Goal: Task Accomplishment & Management: Manage account settings

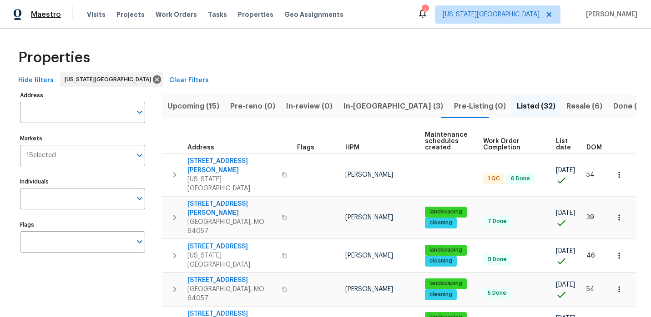
click at [50, 18] on span "Maestro" at bounding box center [46, 14] width 30 height 9
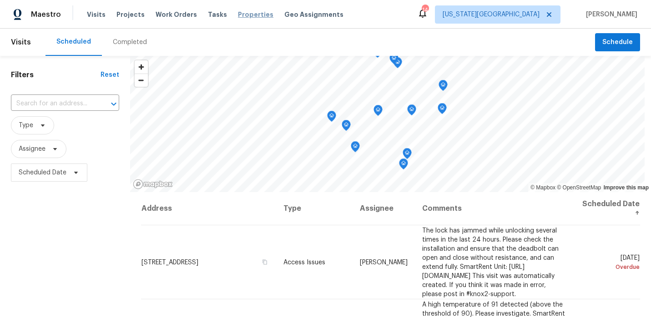
click at [253, 10] on span "Properties" at bounding box center [255, 14] width 35 height 9
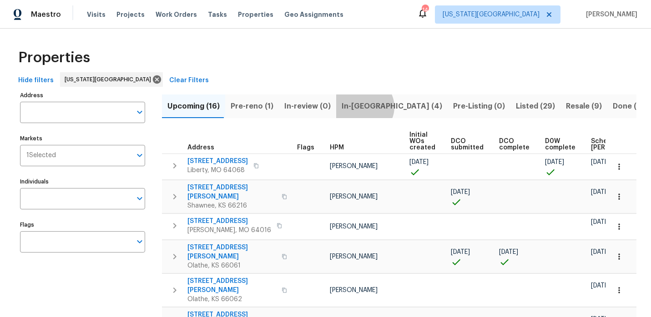
click at [358, 107] on span "In-reno (4)" at bounding box center [392, 106] width 101 height 13
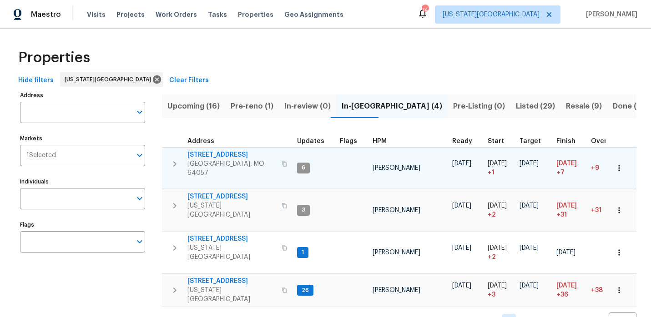
click at [230, 153] on span "[STREET_ADDRESS]" at bounding box center [231, 155] width 89 height 9
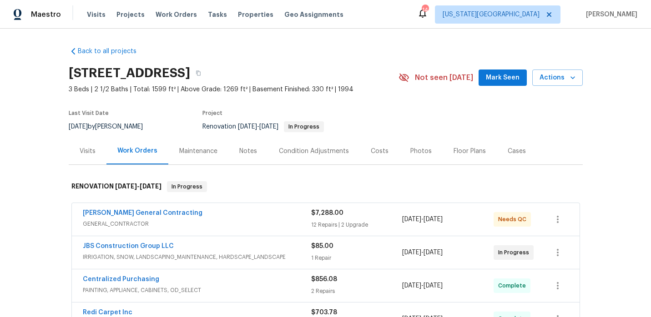
click at [249, 150] on div "Notes" at bounding box center [248, 151] width 18 height 9
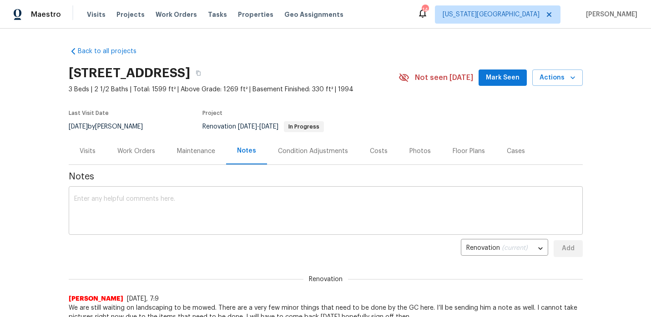
click at [142, 191] on div "x ​" at bounding box center [326, 212] width 514 height 46
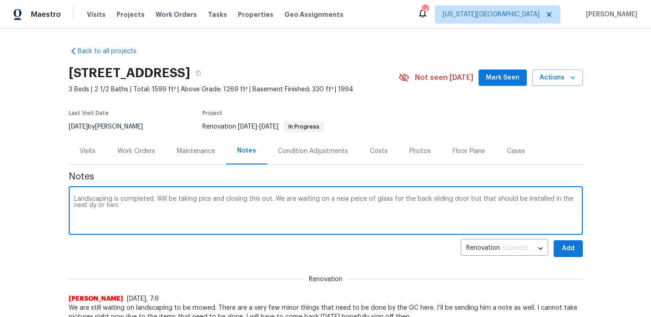
type textarea "Landscaping is completed. Will be taking pics and closing this out. We are wait…"
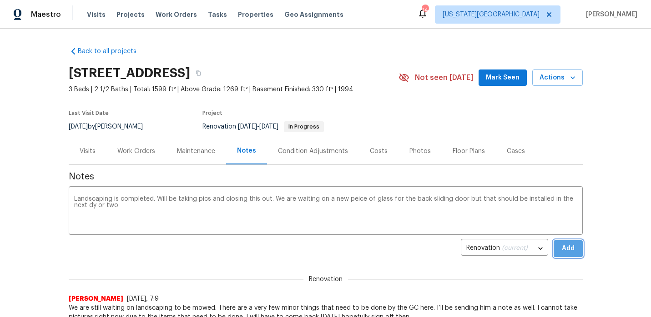
click at [579, 252] on button "Add" at bounding box center [568, 249] width 29 height 17
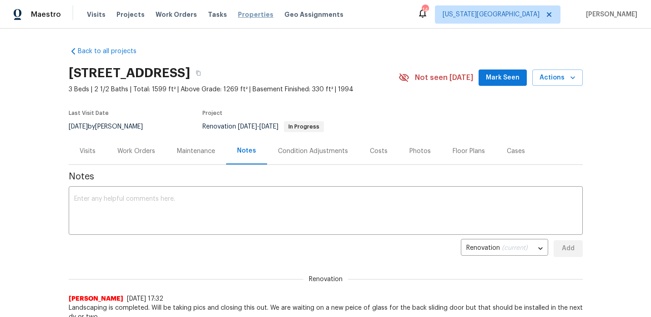
click at [253, 12] on span "Properties" at bounding box center [255, 14] width 35 height 9
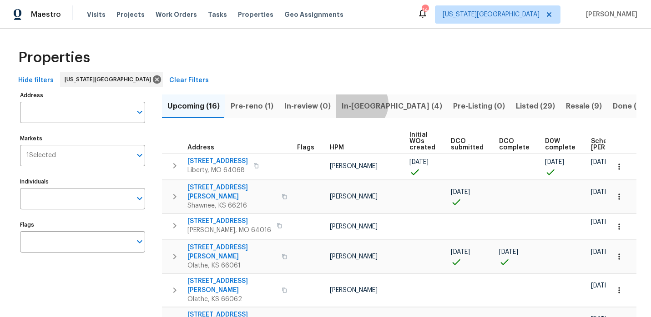
click at [354, 104] on span "In-[GEOGRAPHIC_DATA] (4)" at bounding box center [392, 106] width 101 height 13
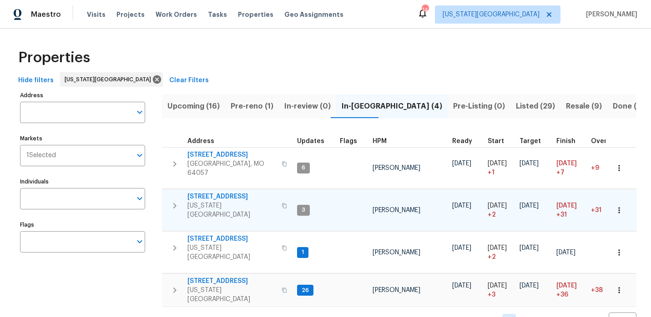
click at [219, 194] on span "3550 N Kenwood Ave" at bounding box center [231, 196] width 89 height 9
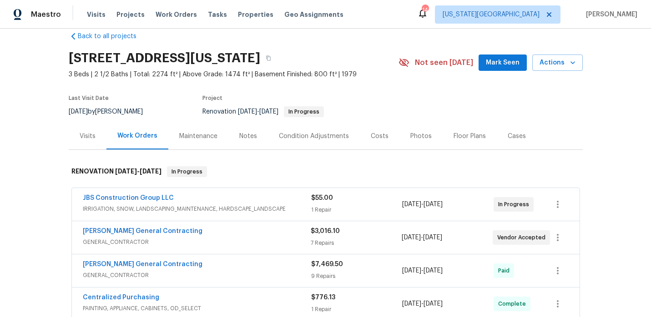
scroll to position [10, 0]
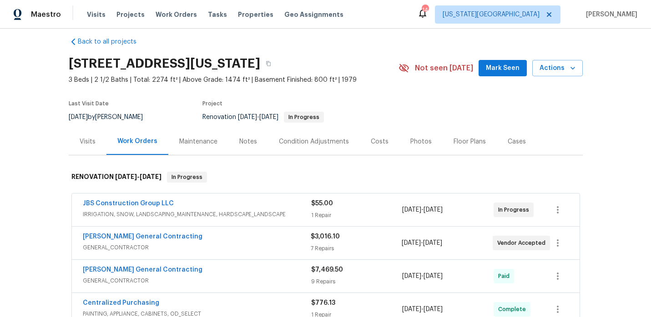
click at [242, 139] on div "Notes" at bounding box center [248, 141] width 18 height 9
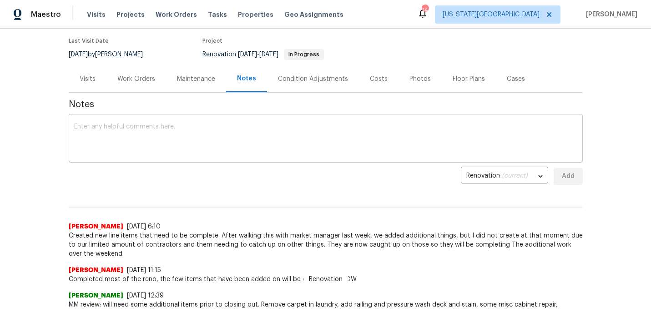
scroll to position [73, 0]
click at [155, 160] on div "x ​" at bounding box center [326, 139] width 514 height 46
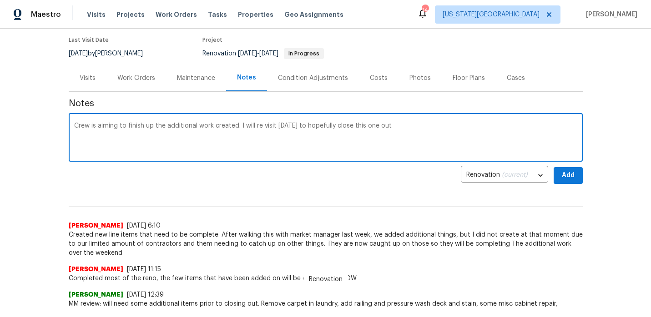
type textarea "Crew is aiming to finish up the additional work created. I will re visit on wed…"
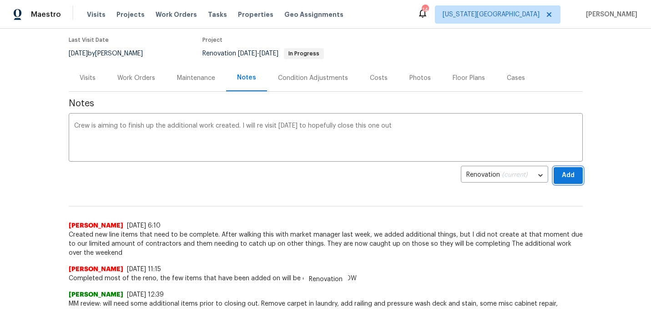
click at [569, 173] on span "Add" at bounding box center [568, 175] width 15 height 11
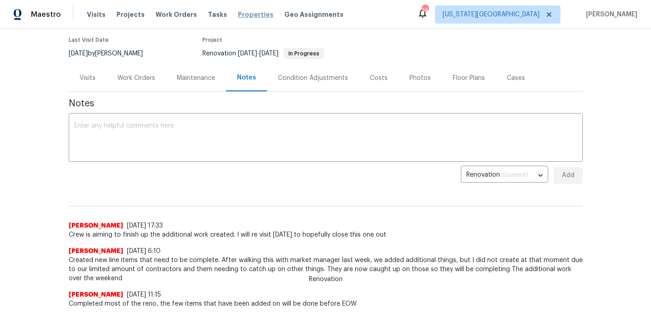
click at [238, 13] on span "Properties" at bounding box center [255, 14] width 35 height 9
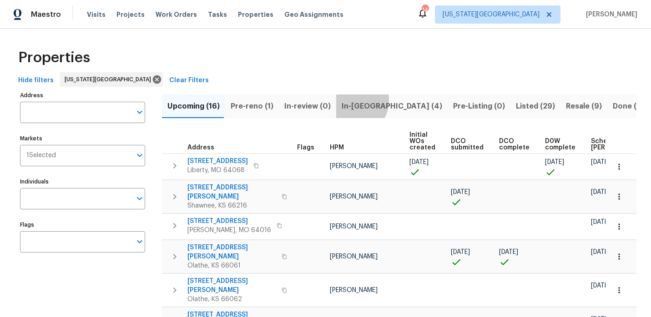
click at [343, 100] on span "In-reno (4)" at bounding box center [392, 106] width 101 height 13
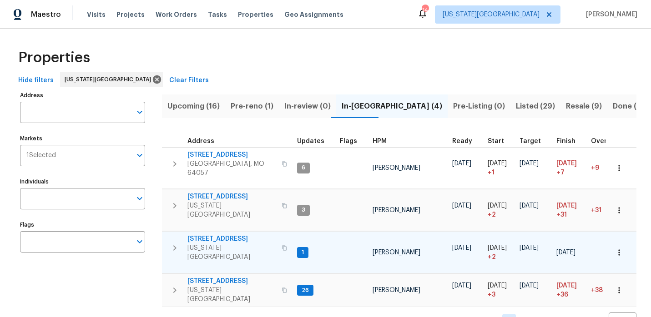
click at [214, 235] on span "7701 E 118th Ter" at bounding box center [231, 239] width 89 height 9
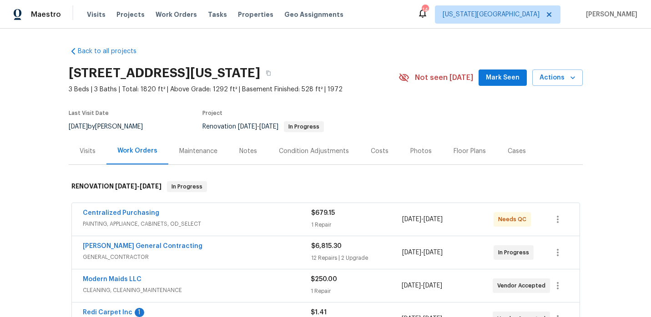
click at [250, 147] on div "Notes" at bounding box center [248, 151] width 18 height 9
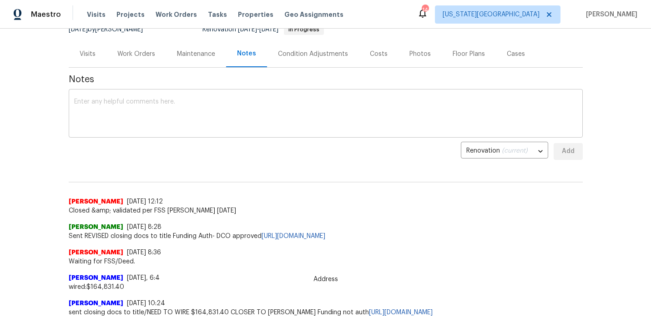
scroll to position [100, 0]
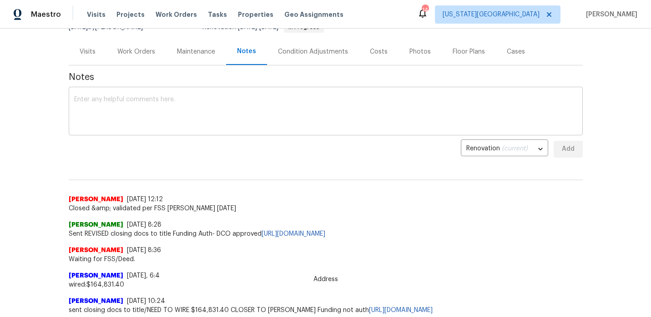
click at [194, 114] on textarea at bounding box center [325, 112] width 503 height 32
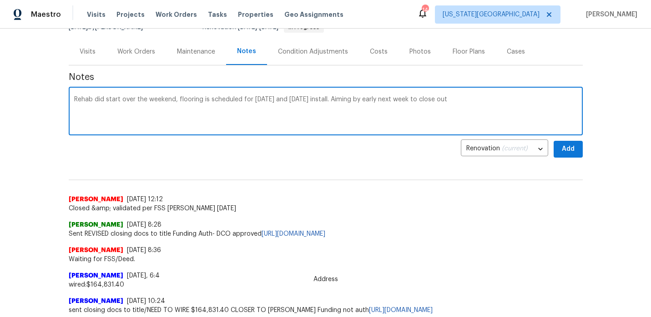
type textarea "Rehab did start over the weekend, flooring is scheduled for thursday and friday…"
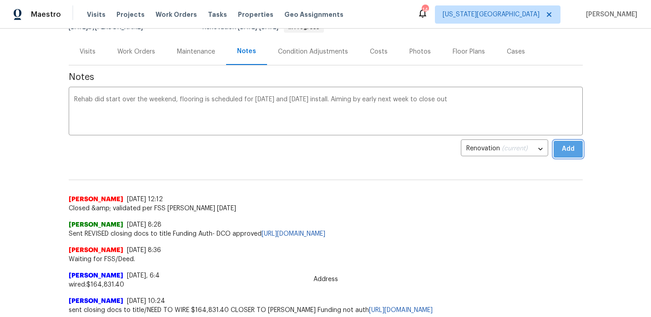
click at [568, 147] on span "Add" at bounding box center [568, 149] width 15 height 11
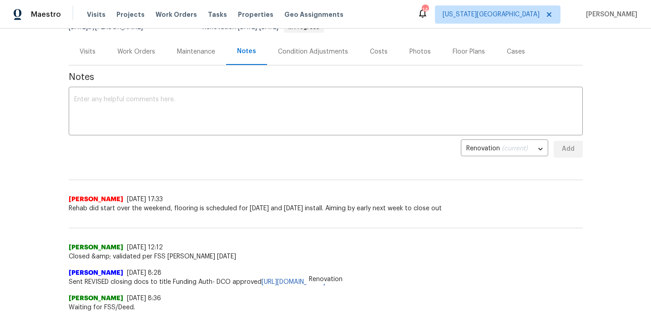
click at [133, 55] on div "Work Orders" at bounding box center [136, 51] width 38 height 9
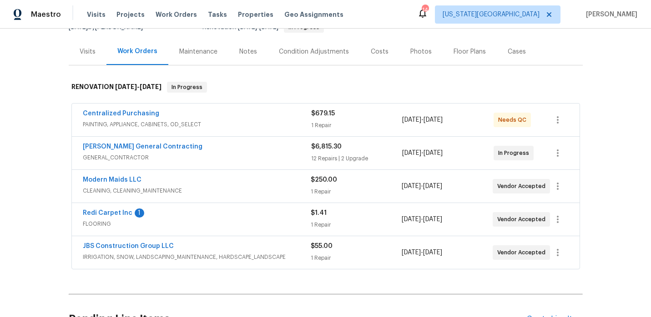
click at [131, 213] on div "Redi Carpet Inc 1" at bounding box center [197, 214] width 228 height 11
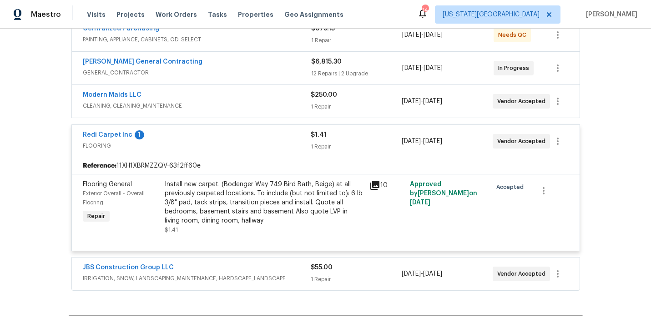
scroll to position [277, 0]
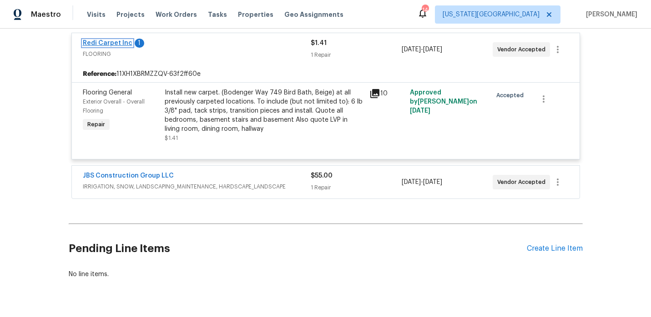
click at [125, 44] on link "Redi Carpet Inc" at bounding box center [108, 43] width 50 height 6
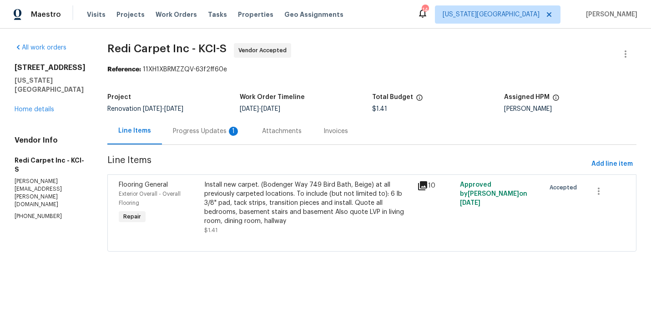
click at [216, 131] on div "Progress Updates 1" at bounding box center [206, 131] width 67 height 9
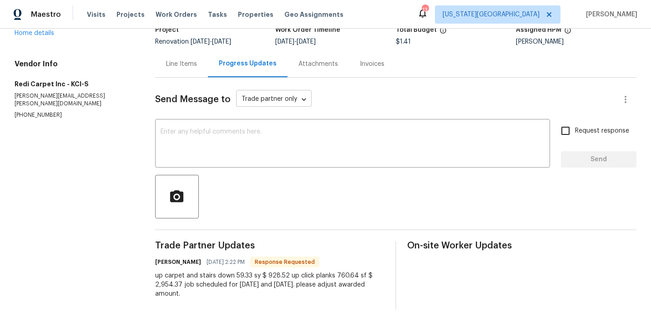
scroll to position [74, 0]
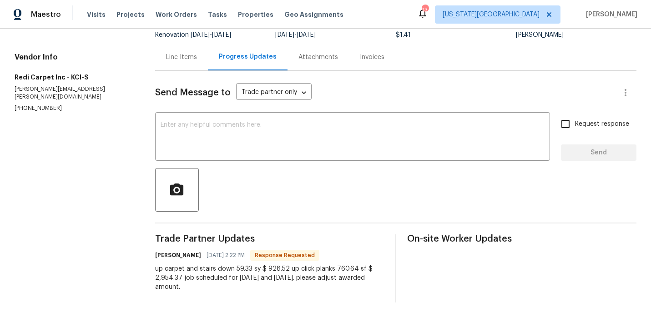
click at [185, 58] on div "Line Items" at bounding box center [181, 57] width 31 height 9
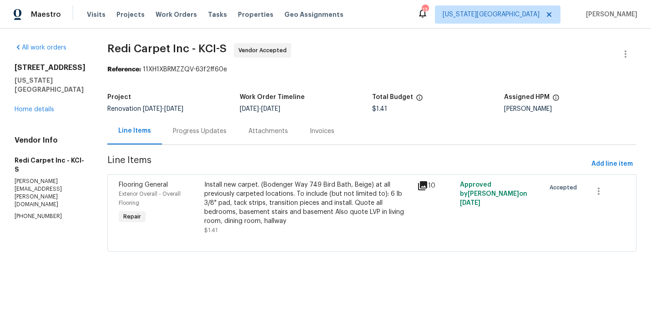
click at [254, 199] on div "Install new carpet. (Bodenger Way 749 Bird Bath, Beige) at all previously carpe…" at bounding box center [308, 203] width 208 height 45
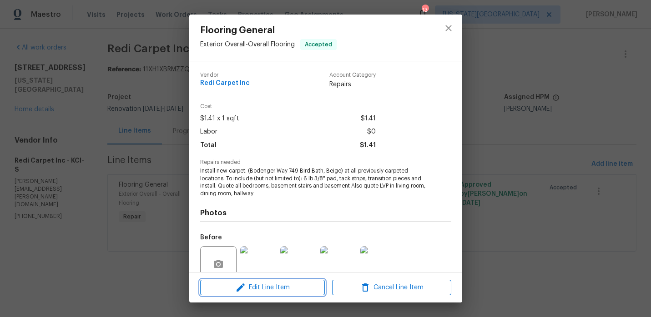
click at [270, 288] on span "Edit Line Item" at bounding box center [262, 287] width 119 height 11
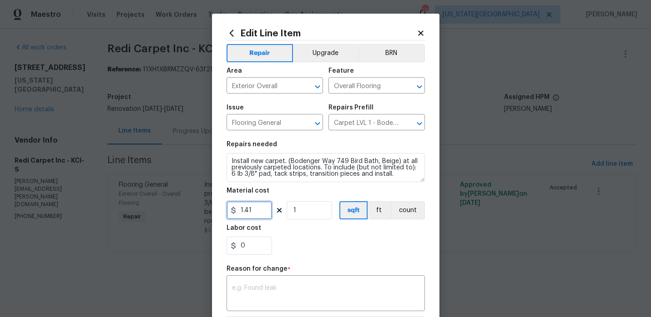
click at [262, 215] on input "1.41" at bounding box center [249, 211] width 45 height 18
type input "2954.37"
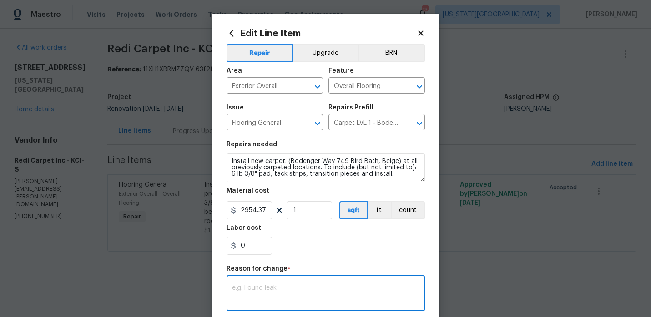
click at [270, 293] on textarea at bounding box center [325, 294] width 187 height 19
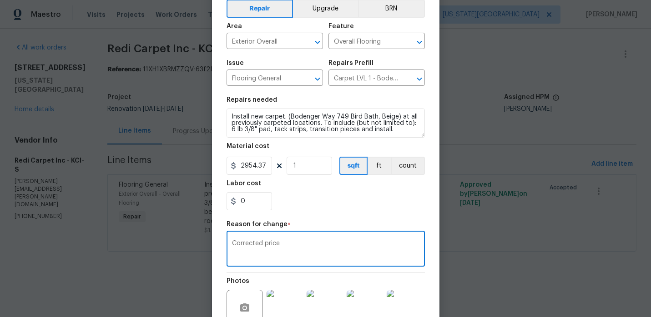
scroll to position [140, 0]
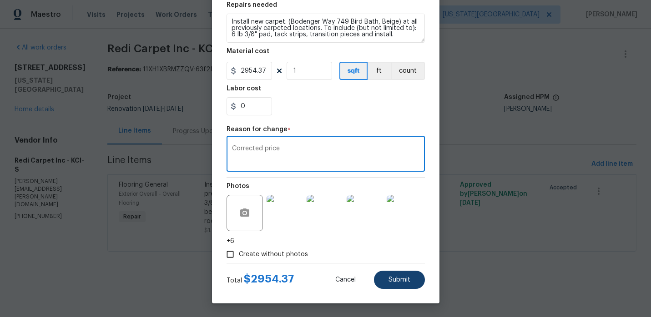
type textarea "Corrected price"
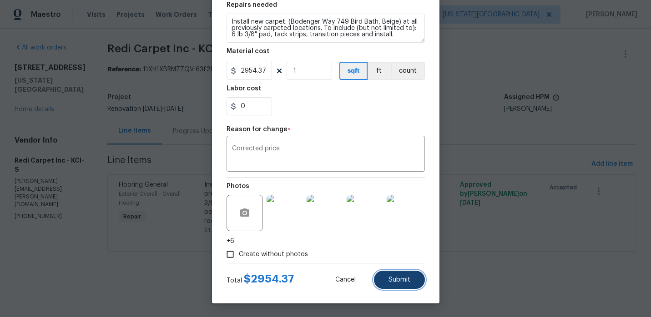
click at [393, 281] on span "Submit" at bounding box center [399, 280] width 22 height 7
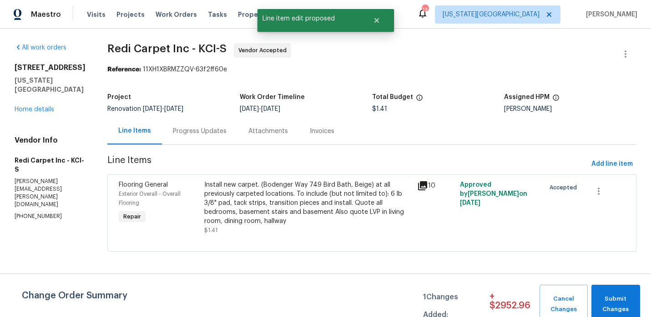
scroll to position [0, 0]
click at [621, 302] on span "Submit Changes" at bounding box center [616, 304] width 40 height 21
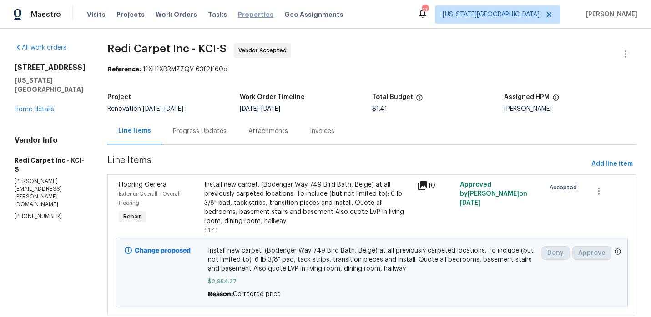
click at [238, 16] on span "Properties" at bounding box center [255, 14] width 35 height 9
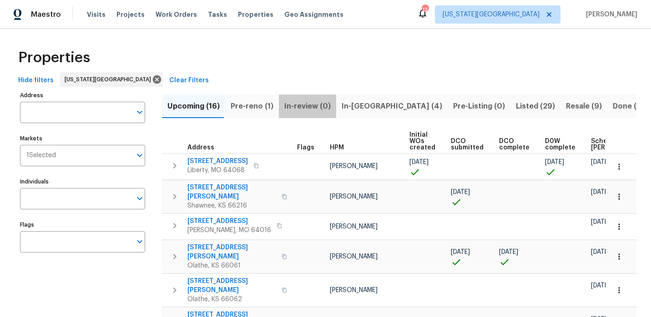
click at [303, 104] on span "In-review (0)" at bounding box center [307, 106] width 46 height 13
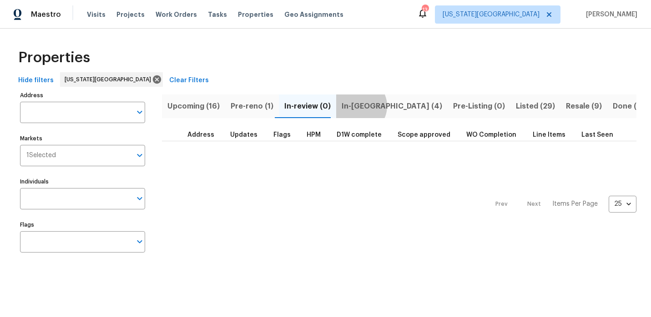
click at [352, 106] on span "In-reno (4)" at bounding box center [392, 106] width 101 height 13
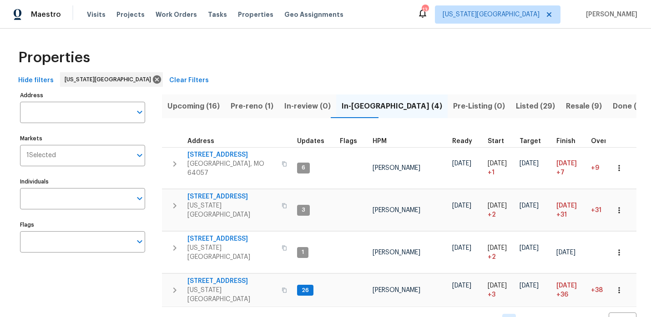
scroll to position [6, 0]
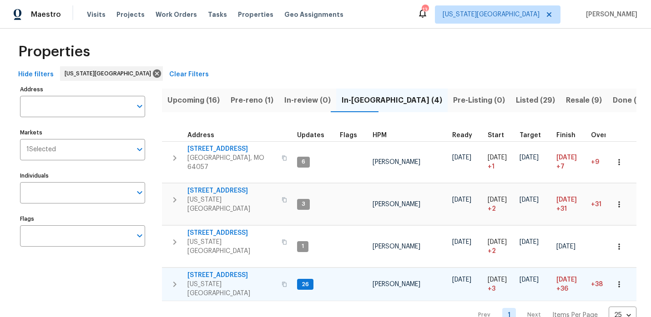
click at [215, 271] on span "6700 NW 50th St" at bounding box center [231, 275] width 89 height 9
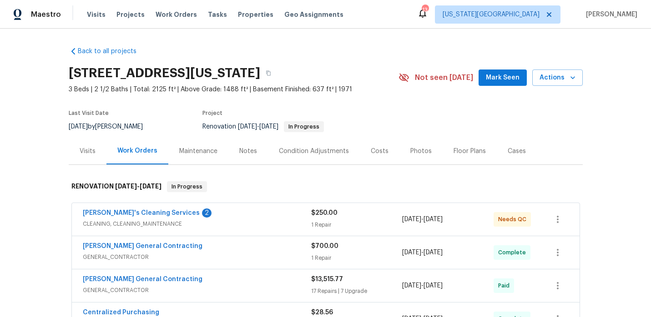
click at [134, 209] on span "[PERSON_NAME]'s Cleaning Services" at bounding box center [141, 213] width 117 height 9
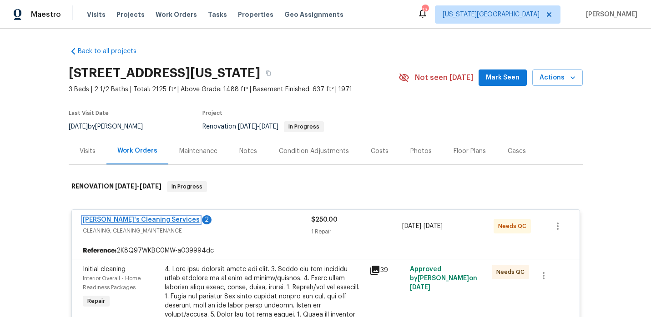
click at [132, 217] on link "[PERSON_NAME]'s Cleaning Services" at bounding box center [141, 220] width 117 height 6
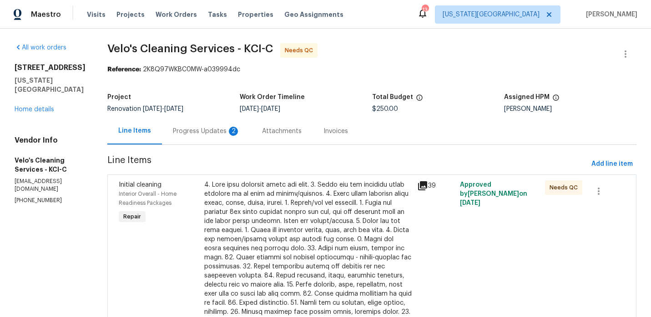
click at [203, 130] on div "Progress Updates 2" at bounding box center [206, 131] width 67 height 9
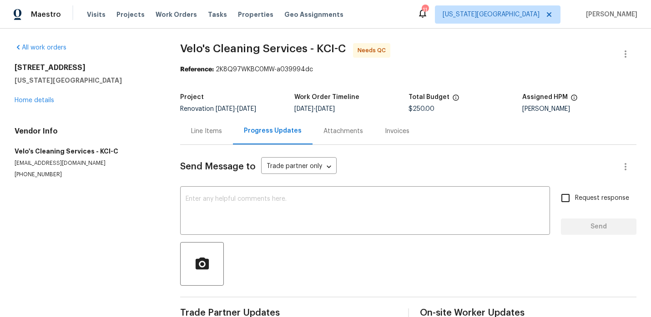
click at [30, 107] on div "All work orders [STREET_ADDRESS][US_STATE] Home details Vendor Info Velo's Clea…" at bounding box center [87, 111] width 144 height 136
click at [216, 133] on div "Line Items" at bounding box center [206, 131] width 31 height 9
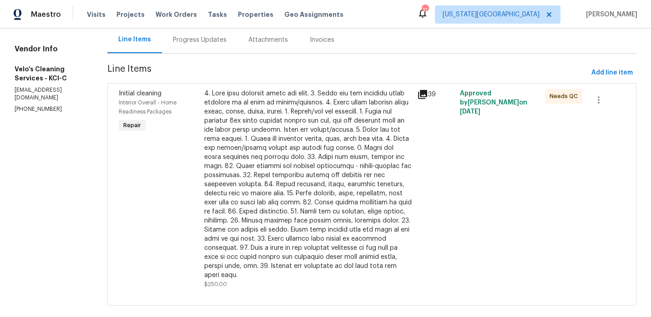
scroll to position [96, 0]
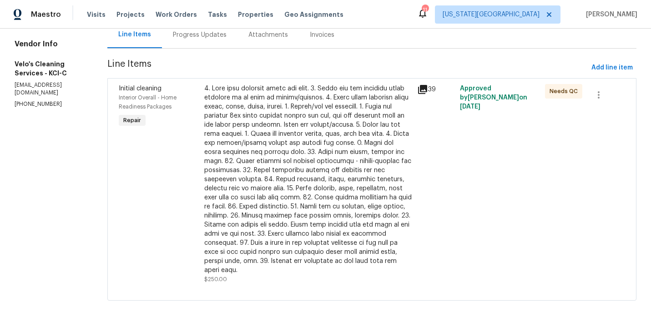
click at [291, 170] on div at bounding box center [308, 179] width 208 height 191
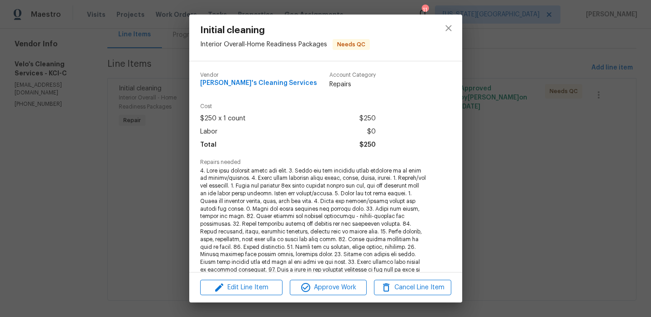
scroll to position [193, 0]
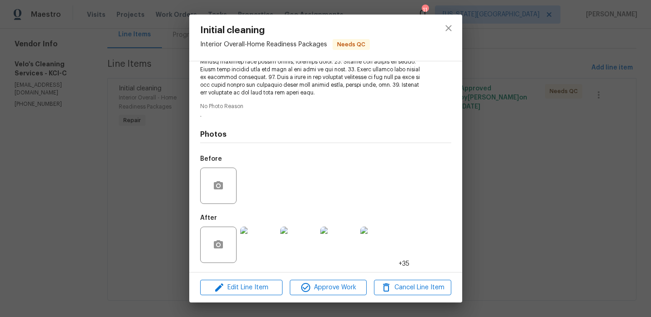
click at [257, 249] on img at bounding box center [258, 245] width 36 height 36
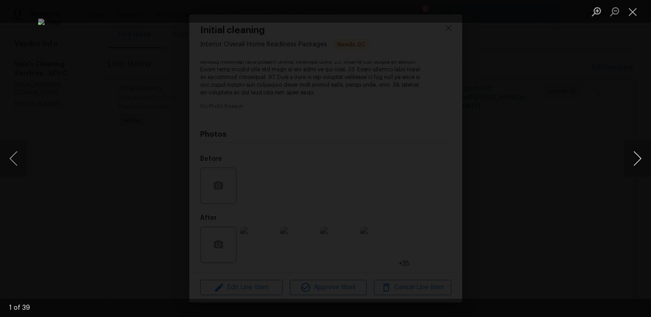
click at [641, 156] on button "Next image" at bounding box center [637, 159] width 27 height 36
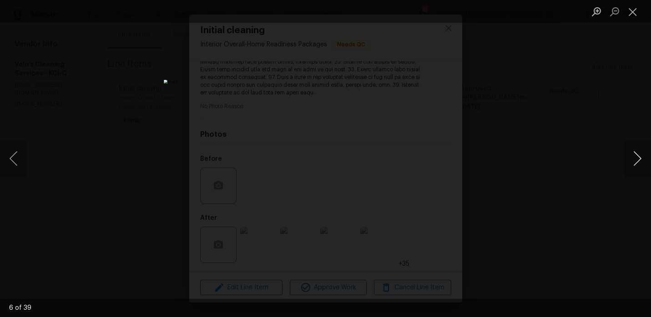
click at [641, 156] on button "Next image" at bounding box center [637, 159] width 27 height 36
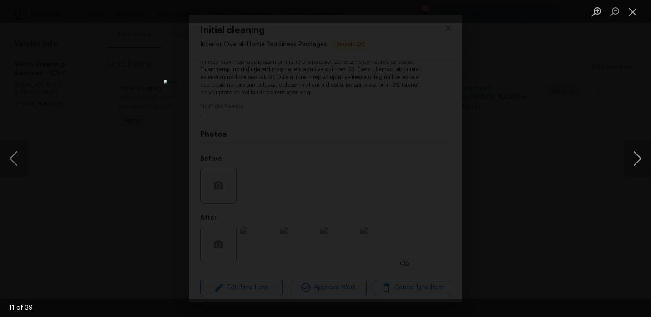
click at [641, 156] on button "Next image" at bounding box center [637, 159] width 27 height 36
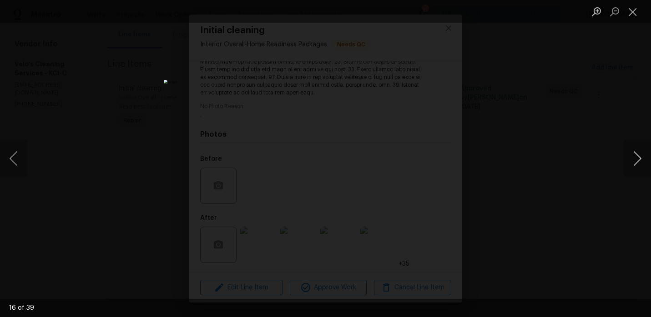
click at [641, 156] on button "Next image" at bounding box center [637, 159] width 27 height 36
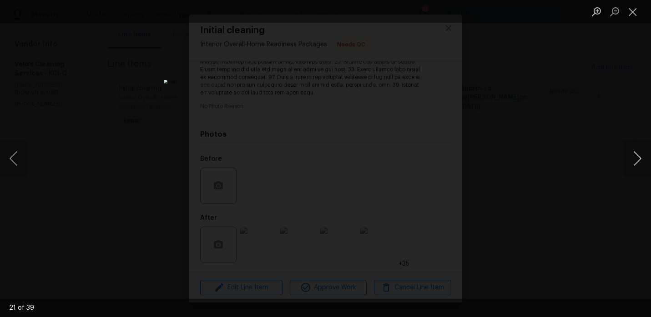
click at [641, 156] on button "Next image" at bounding box center [637, 159] width 27 height 36
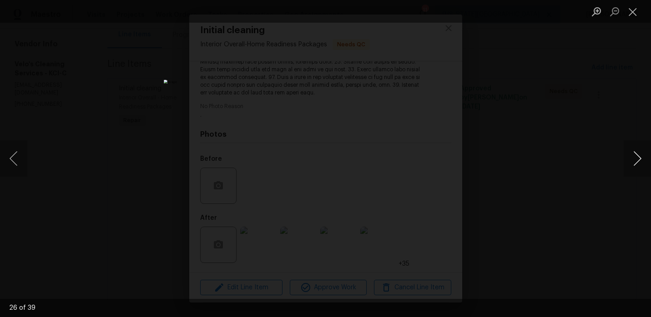
click at [641, 156] on button "Next image" at bounding box center [637, 159] width 27 height 36
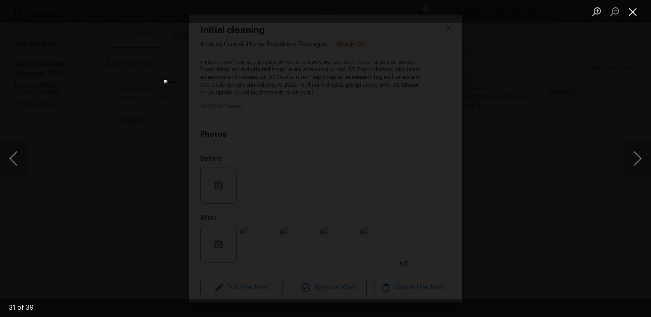
click at [633, 16] on button "Close lightbox" at bounding box center [633, 12] width 18 height 16
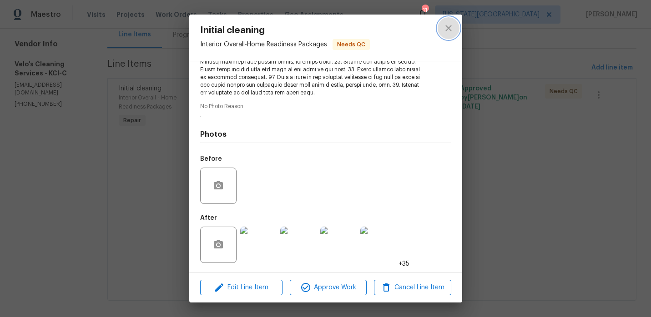
click at [449, 26] on icon "close" at bounding box center [448, 28] width 6 height 6
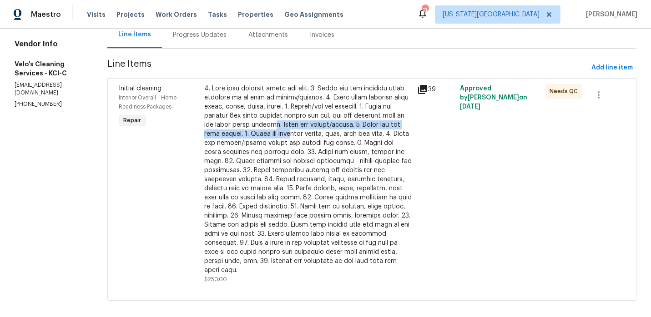
click at [257, 129] on div at bounding box center [308, 179] width 208 height 191
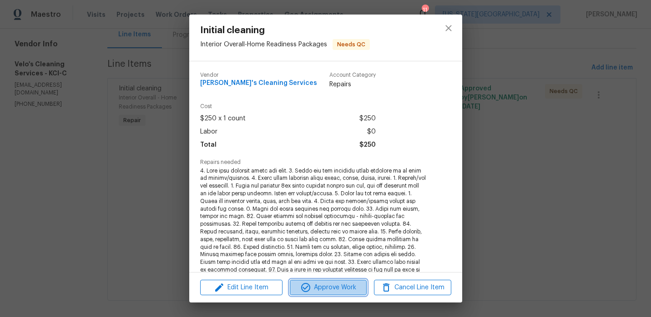
click at [310, 289] on icon "button" at bounding box center [305, 287] width 11 height 11
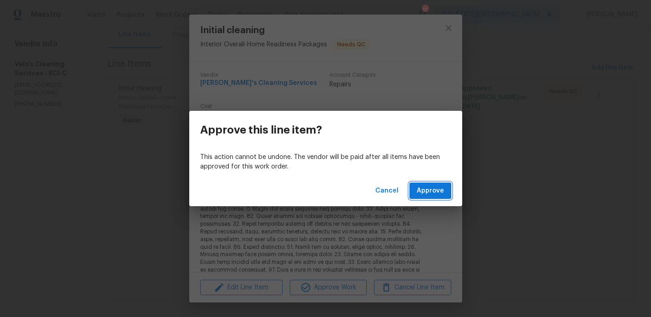
click at [426, 191] on span "Approve" at bounding box center [430, 191] width 27 height 11
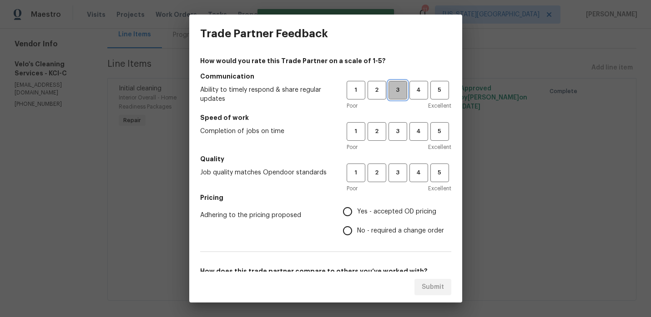
click at [400, 89] on span "3" at bounding box center [397, 90] width 17 height 10
click at [396, 135] on span "3" at bounding box center [397, 131] width 17 height 10
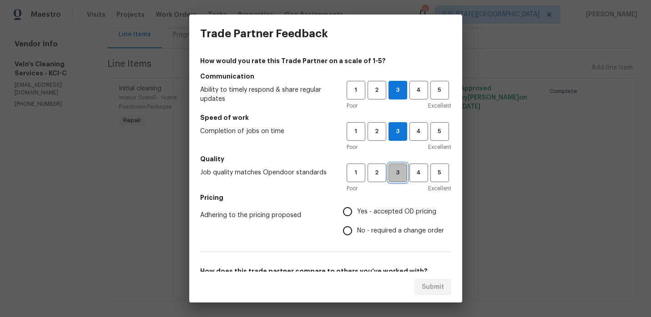
click at [402, 172] on span "3" at bounding box center [397, 173] width 17 height 10
click at [414, 171] on span "4" at bounding box center [418, 173] width 17 height 10
click at [360, 212] on span "Yes - accepted OD pricing" at bounding box center [396, 212] width 79 height 10
click at [357, 212] on input "Yes - accepted OD pricing" at bounding box center [347, 211] width 19 height 19
radio input "true"
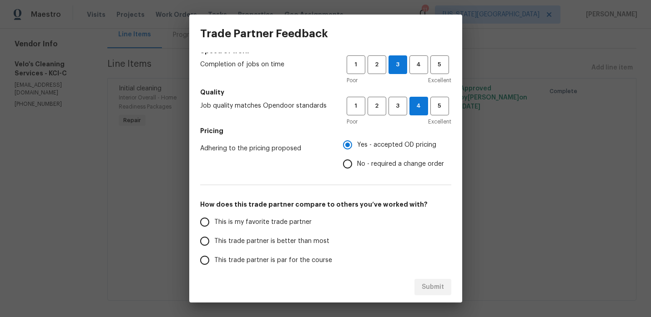
scroll to position [114, 0]
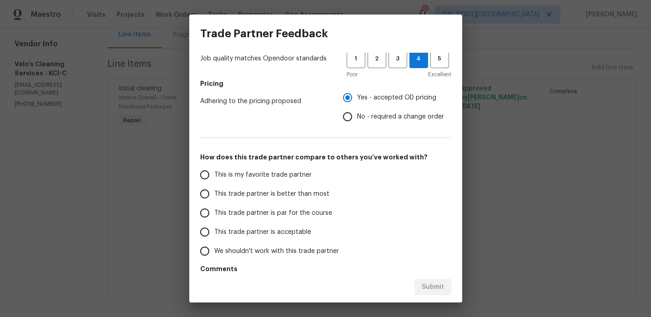
click at [283, 191] on span "This trade partner is better than most" at bounding box center [271, 195] width 115 height 10
click at [214, 191] on input "This trade partner is better than most" at bounding box center [204, 194] width 19 height 19
radio input "false"
click at [267, 212] on span "This trade partner is par for the course" at bounding box center [273, 214] width 118 height 10
click at [214, 212] on input "This trade partner is par for the course" at bounding box center [204, 213] width 19 height 19
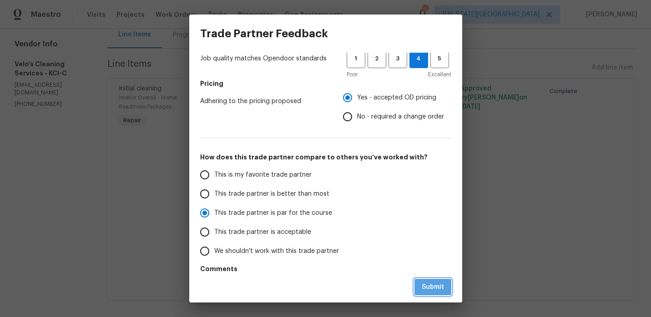
click at [443, 283] on span "Submit" at bounding box center [433, 287] width 22 height 11
radio input "true"
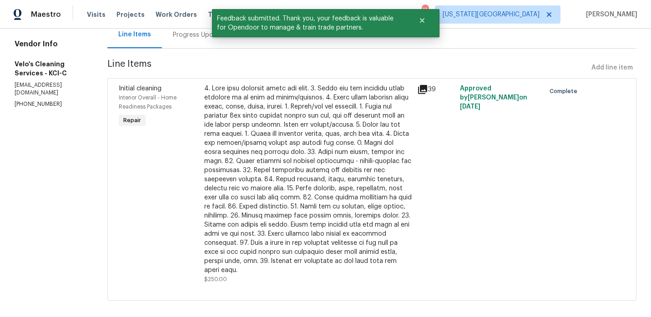
scroll to position [0, 0]
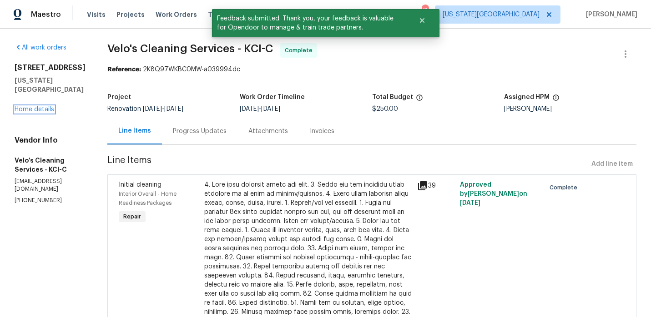
click at [46, 113] on link "Home details" at bounding box center [35, 109] width 40 height 6
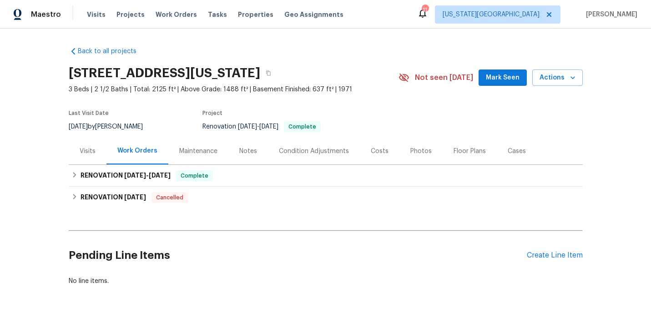
click at [251, 154] on div "Notes" at bounding box center [248, 151] width 18 height 9
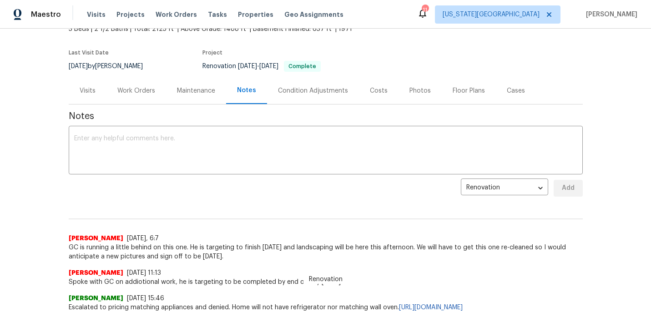
scroll to position [68, 0]
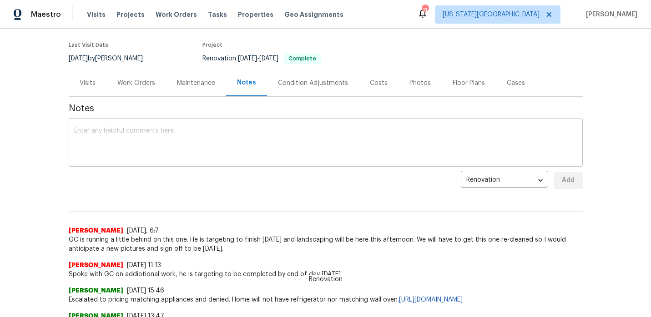
click at [243, 148] on textarea at bounding box center [325, 144] width 503 height 32
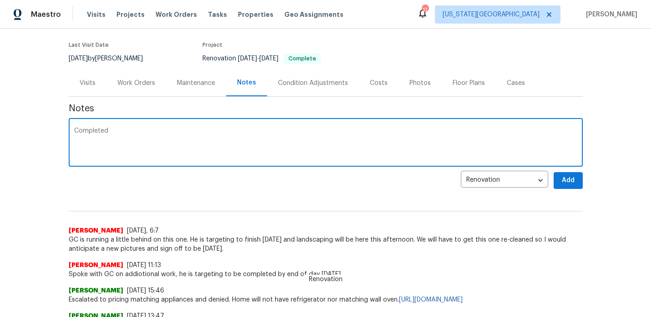
type textarea "Completed"
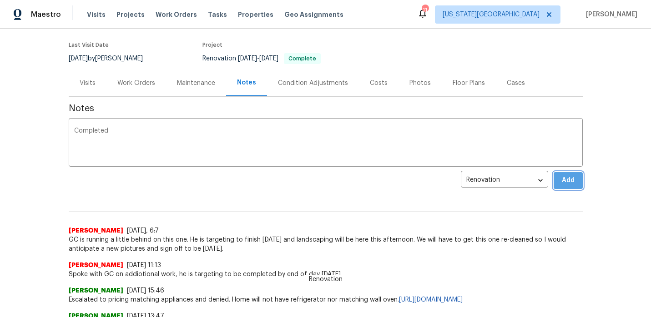
click at [564, 179] on span "Add" at bounding box center [568, 180] width 15 height 11
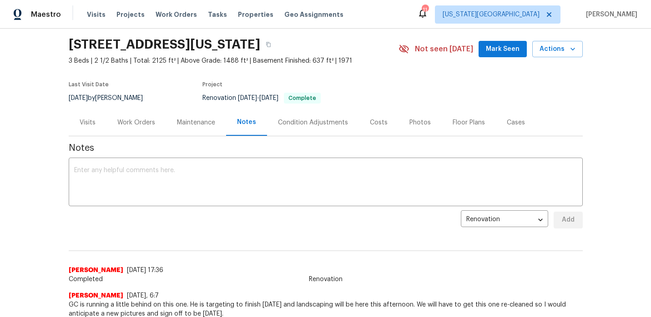
scroll to position [0, 0]
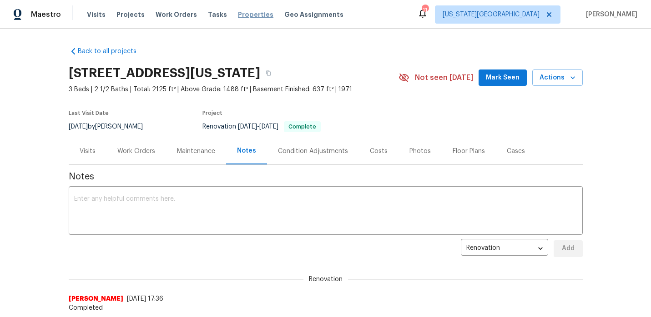
click at [240, 15] on span "Properties" at bounding box center [255, 14] width 35 height 9
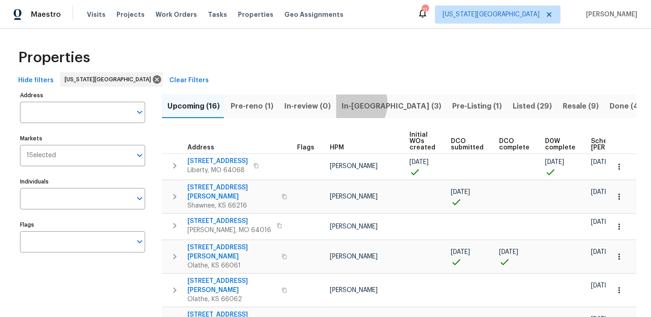
click at [347, 104] on span "In-[GEOGRAPHIC_DATA] (3)" at bounding box center [392, 106] width 100 height 13
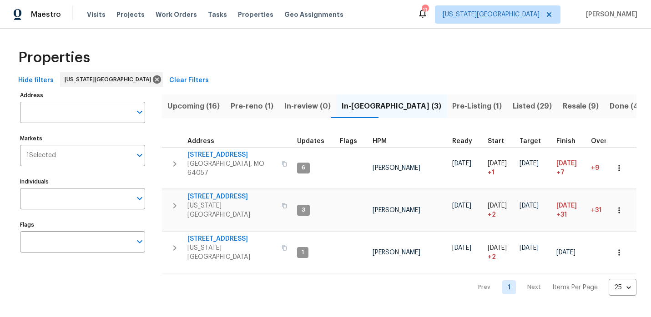
click at [513, 102] on span "Listed (29)" at bounding box center [532, 106] width 39 height 13
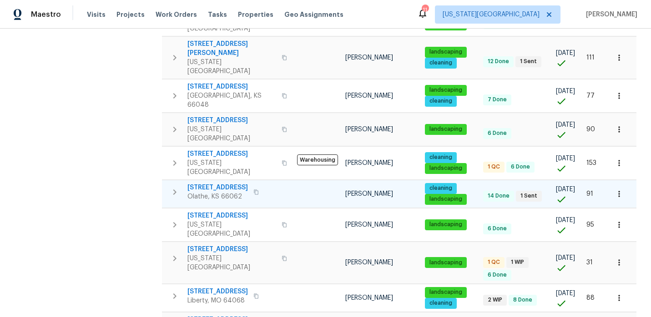
scroll to position [288, 0]
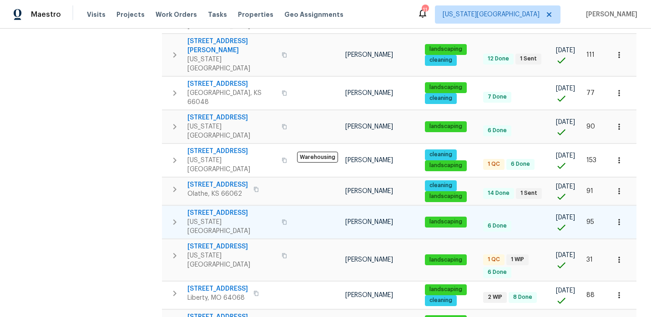
click at [199, 209] on span "8412 E 103rd Ter" at bounding box center [231, 213] width 89 height 9
click at [620, 218] on icon "button" at bounding box center [619, 222] width 9 height 9
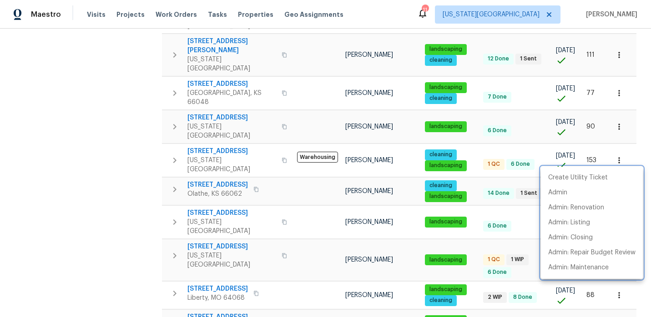
click at [107, 174] on div at bounding box center [325, 158] width 651 height 317
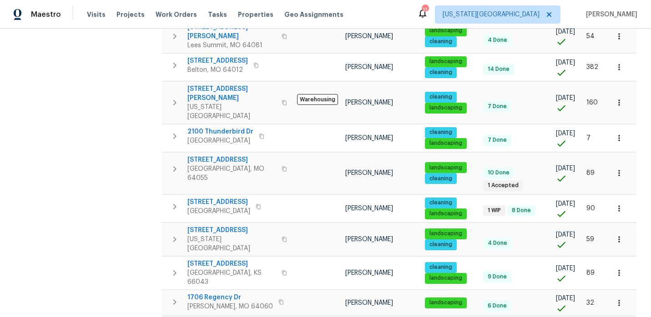
scroll to position [579, 0]
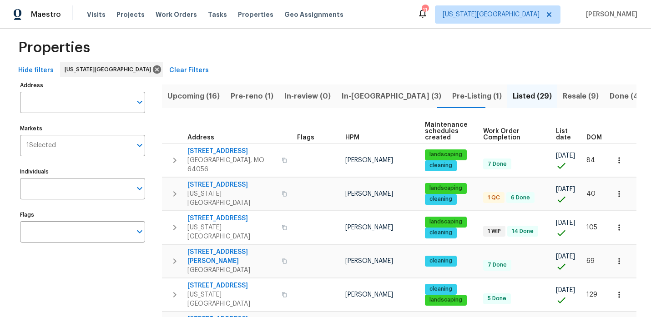
scroll to position [0, 0]
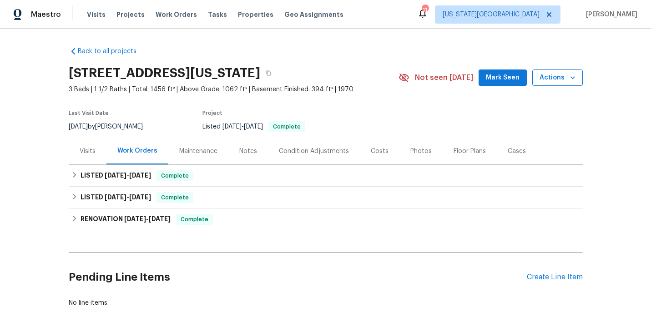
click at [568, 74] on icon "button" at bounding box center [572, 77] width 9 height 9
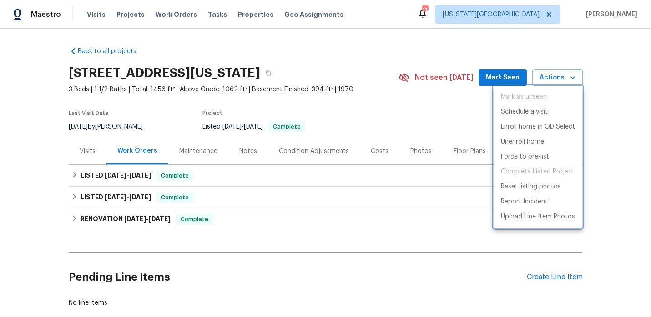
click at [460, 121] on div at bounding box center [325, 158] width 651 height 317
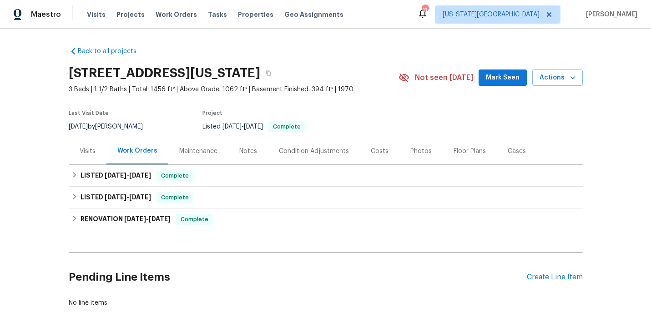
click at [428, 12] on div "11" at bounding box center [425, 9] width 6 height 9
click at [55, 22] on div "Maestro" at bounding box center [30, 14] width 61 height 18
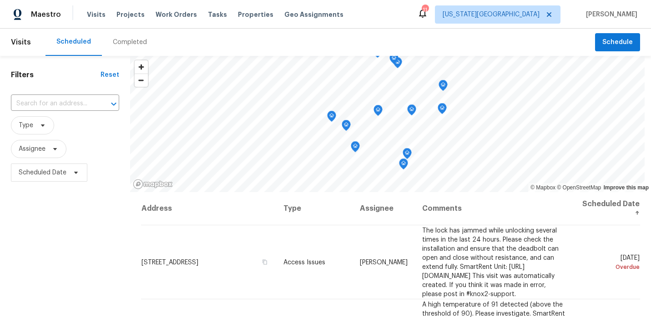
click at [428, 6] on div "11" at bounding box center [425, 9] width 6 height 9
click at [428, 14] on div "11" at bounding box center [425, 9] width 6 height 9
click at [426, 16] on icon at bounding box center [422, 13] width 7 height 9
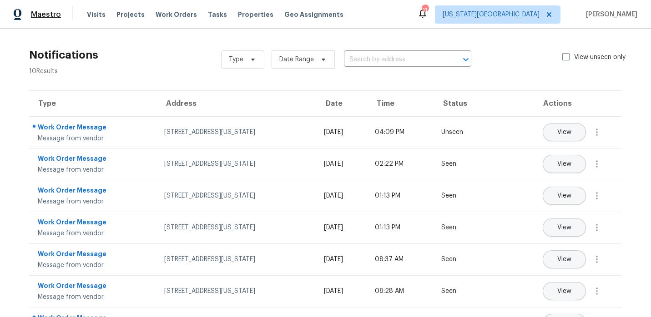
click at [48, 13] on span "Maestro" at bounding box center [46, 14] width 30 height 9
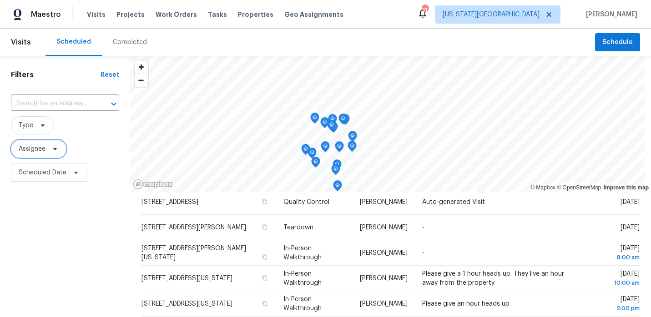
click at [47, 150] on span "Assignee" at bounding box center [38, 149] width 55 height 18
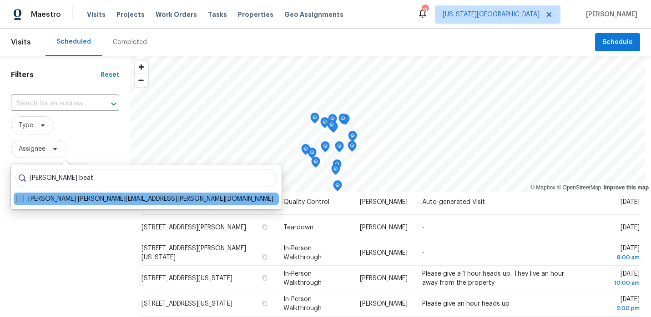
type input "[PERSON_NAME] beat"
click at [21, 200] on span at bounding box center [19, 198] width 7 height 7
click at [21, 200] on input "[PERSON_NAME] [PERSON_NAME][EMAIL_ADDRESS][PERSON_NAME][DOMAIN_NAME]" at bounding box center [19, 198] width 6 height 6
checkbox input "true"
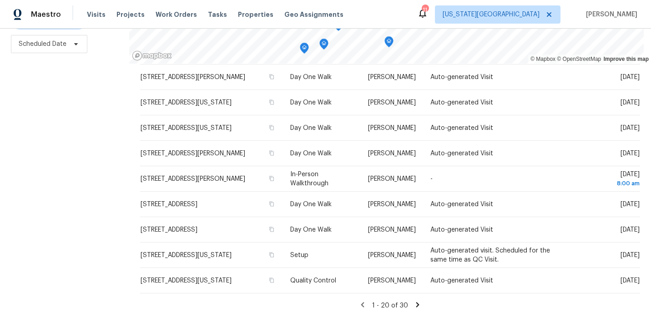
scroll to position [129, 0]
click at [418, 306] on icon at bounding box center [417, 305] width 8 height 8
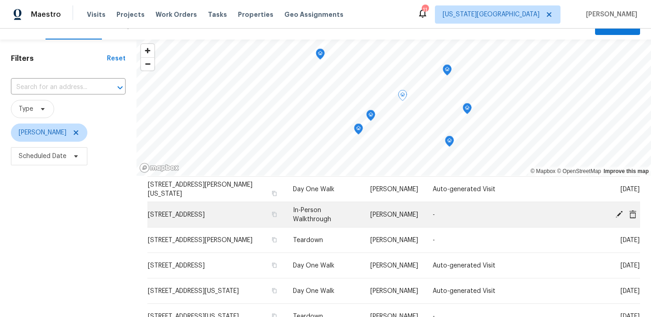
scroll to position [19, 0]
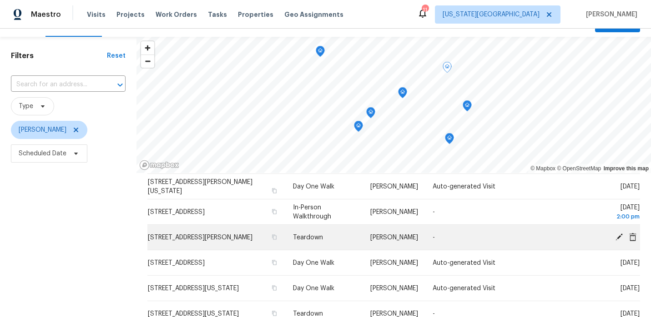
click at [620, 240] on icon at bounding box center [619, 237] width 8 height 8
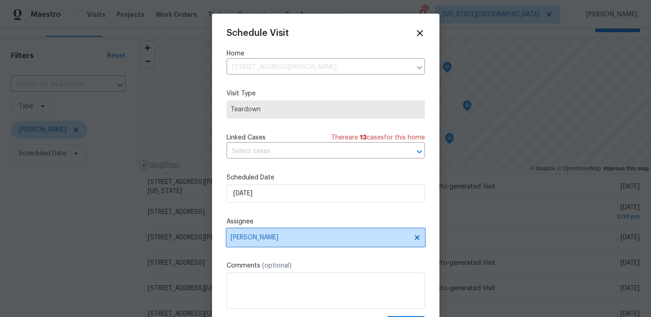
click at [348, 236] on span "[PERSON_NAME]" at bounding box center [320, 237] width 178 height 7
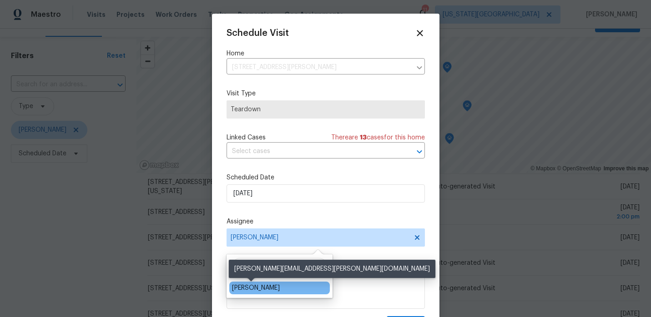
type input "matt"
click at [250, 289] on div "Matt McEvoy" at bounding box center [256, 288] width 48 height 9
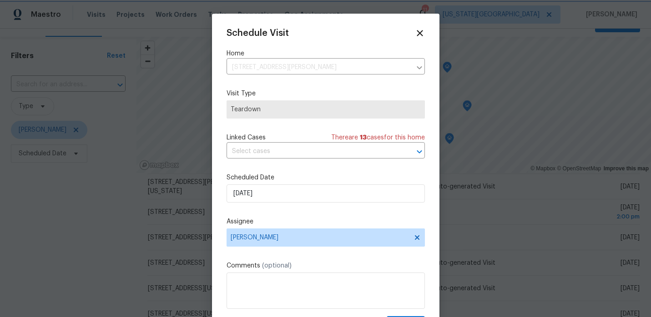
scroll to position [16, 0]
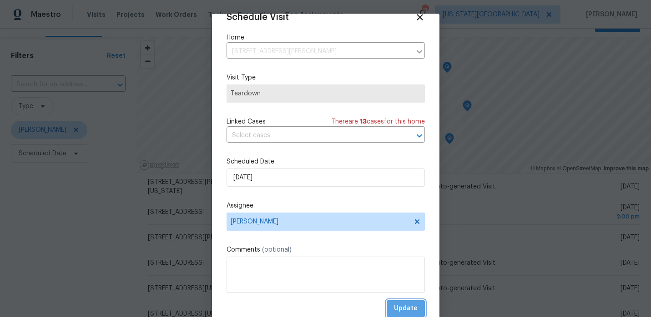
click at [411, 303] on span "Update" at bounding box center [406, 308] width 24 height 11
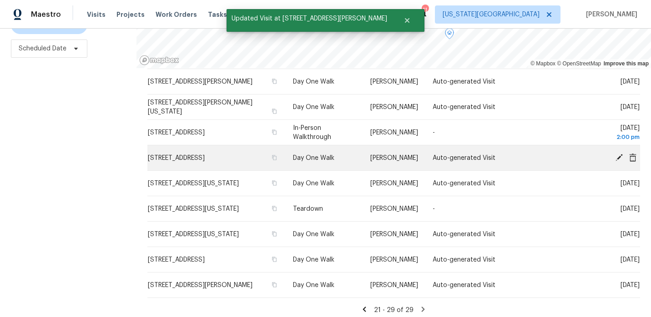
scroll to position [129, 0]
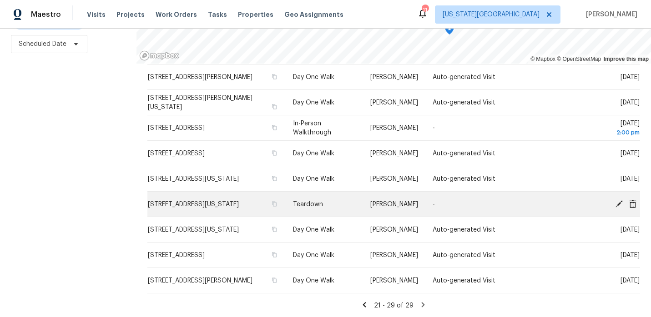
click at [616, 203] on icon at bounding box center [619, 204] width 8 height 8
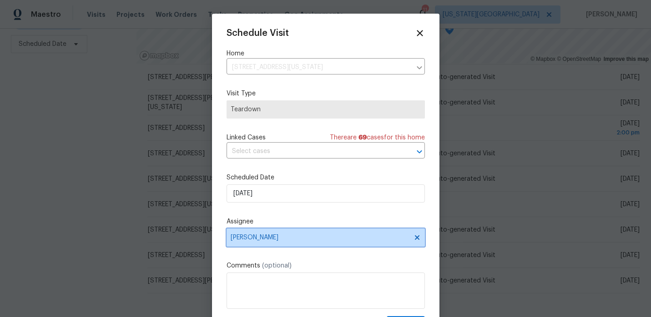
click at [361, 243] on span "[PERSON_NAME]" at bounding box center [326, 238] width 198 height 18
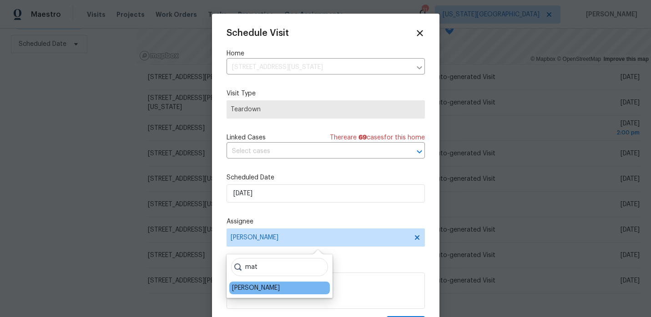
type input "mat"
click at [282, 286] on div "Matt McEvoy" at bounding box center [279, 288] width 101 height 13
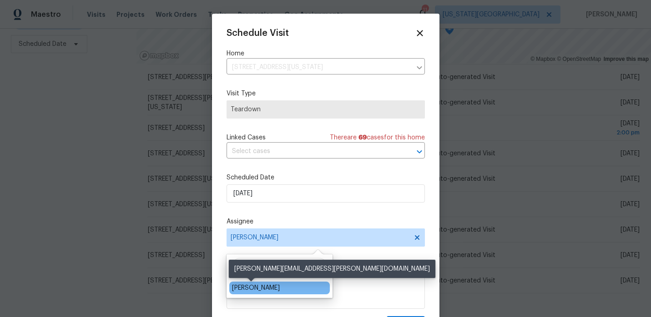
click at [254, 288] on div "Matt McEvoy" at bounding box center [256, 288] width 48 height 9
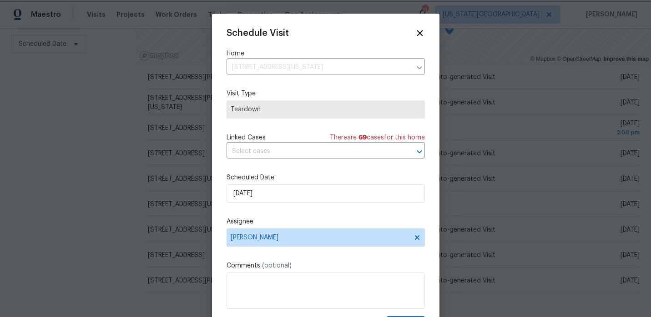
scroll to position [16, 0]
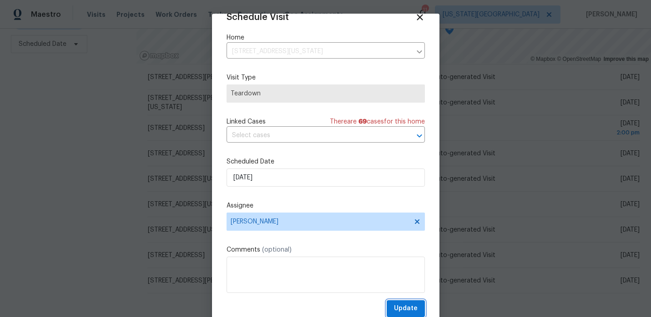
click at [413, 307] on span "Update" at bounding box center [406, 308] width 24 height 11
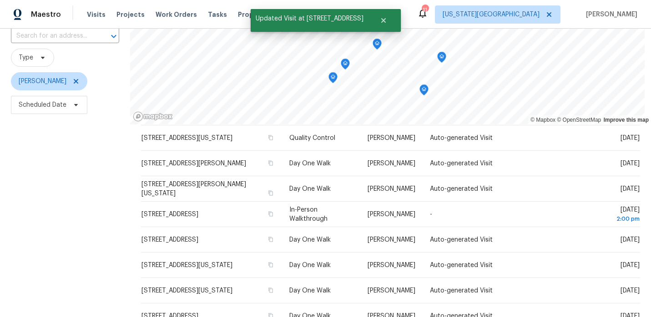
scroll to position [0, 0]
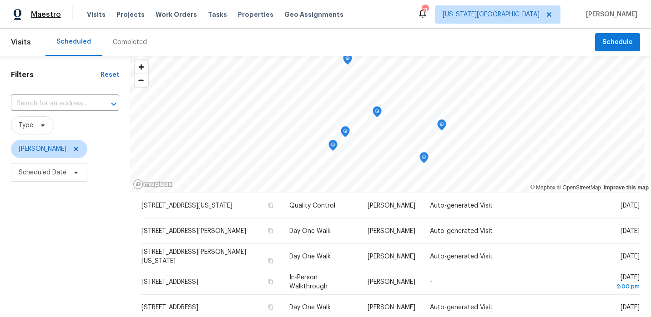
click at [42, 17] on span "Maestro" at bounding box center [46, 14] width 30 height 9
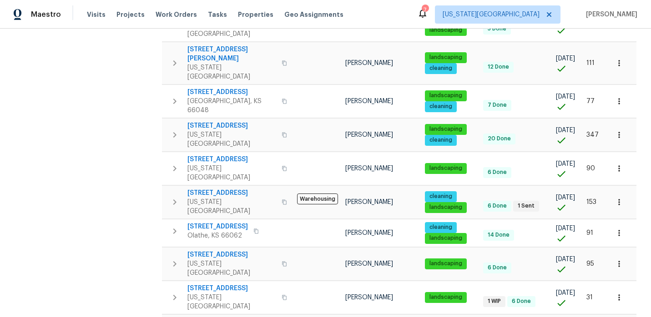
scroll to position [279, 0]
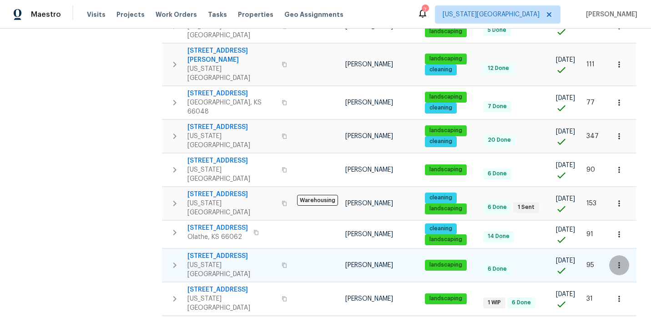
click at [619, 261] on icon "button" at bounding box center [619, 265] width 9 height 9
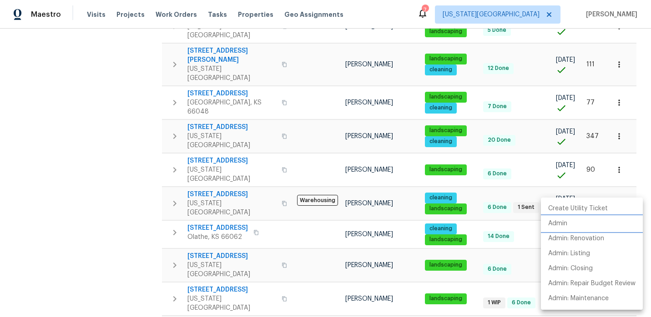
click at [577, 227] on li "Admin" at bounding box center [592, 224] width 102 height 15
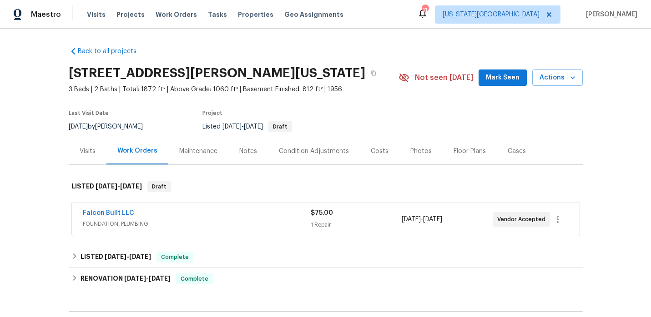
click at [239, 155] on div "Notes" at bounding box center [248, 151] width 18 height 9
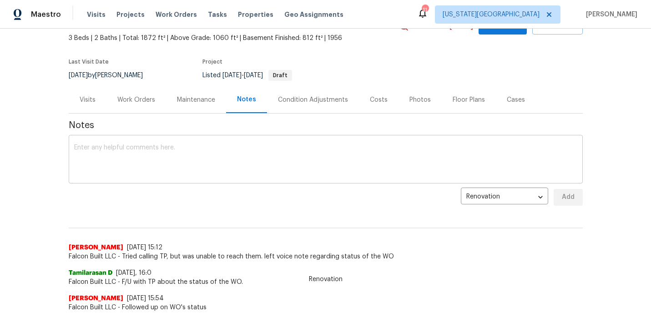
scroll to position [52, 0]
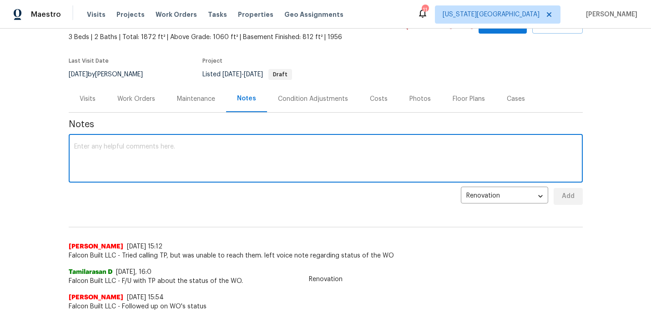
click at [129, 164] on textarea at bounding box center [325, 160] width 503 height 32
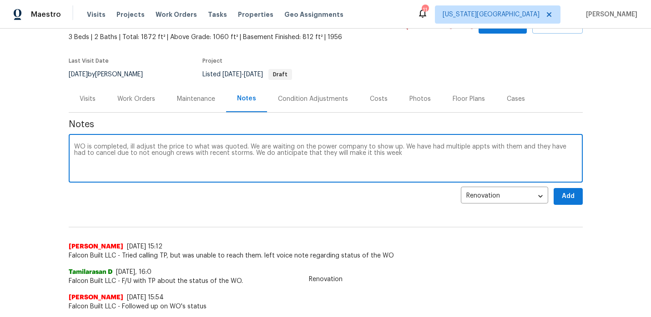
type textarea "WO is completed, ill adjust the price to what was quoted. We are waiting on the…"
click at [566, 197] on span "Add" at bounding box center [568, 196] width 15 height 11
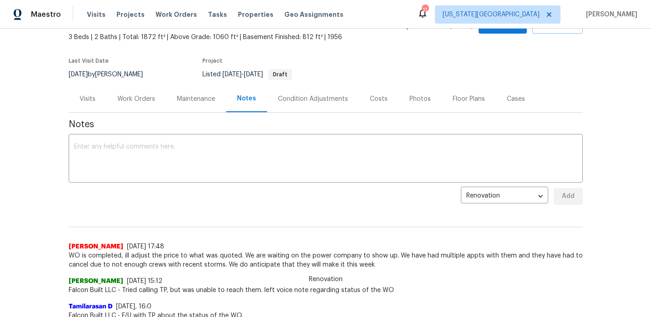
click at [136, 100] on div "Work Orders" at bounding box center [136, 99] width 38 height 9
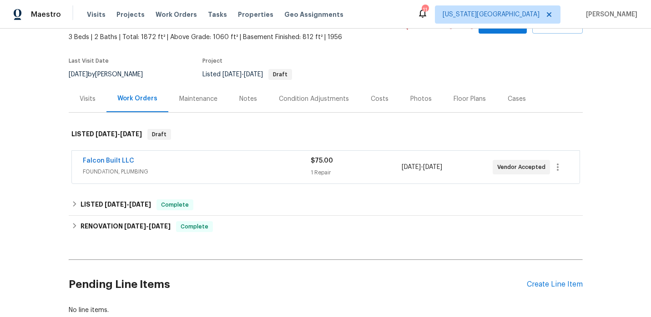
click at [216, 161] on div "Falcon Built LLC" at bounding box center [197, 161] width 228 height 11
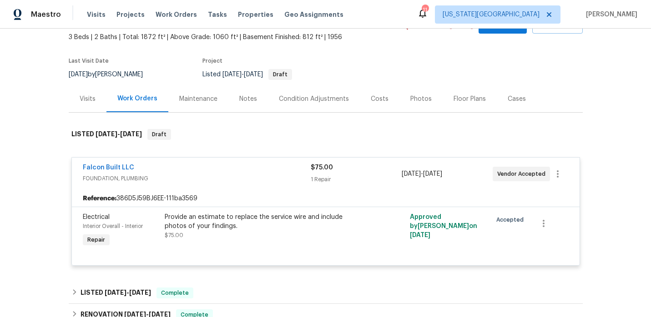
click at [222, 219] on div "Provide an estimate to replace the service wire and include photos of your find…" at bounding box center [264, 222] width 199 height 18
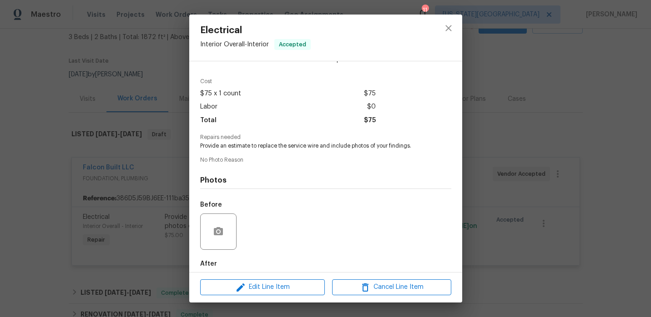
scroll to position [71, 0]
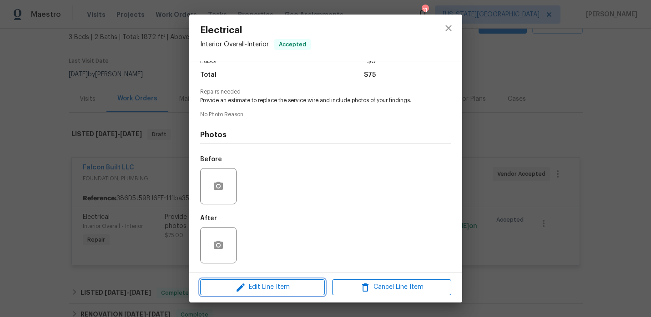
click at [263, 290] on span "Edit Line Item" at bounding box center [262, 287] width 119 height 11
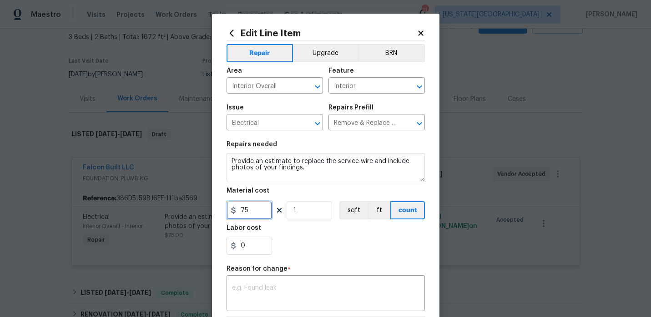
click at [257, 209] on input "75" at bounding box center [249, 211] width 45 height 18
type input "2750"
click at [268, 280] on div "x ​" at bounding box center [326, 295] width 198 height 34
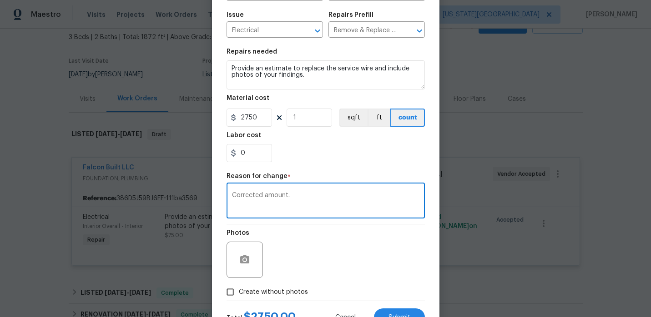
scroll to position [131, 0]
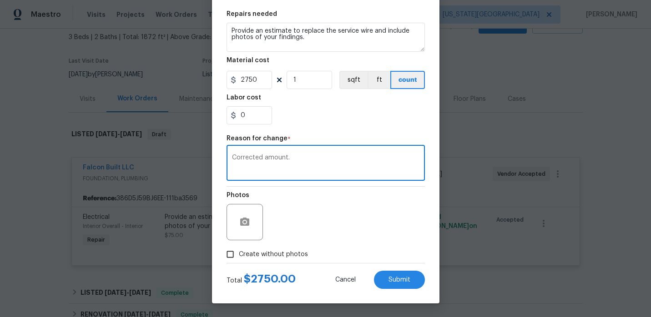
type textarea "Corrected amount."
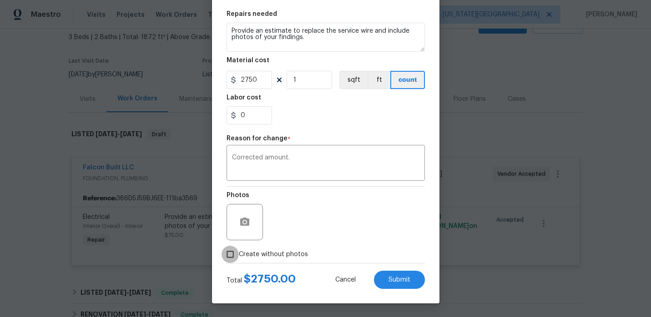
click at [233, 254] on input "Create without photos" at bounding box center [230, 254] width 17 height 17
checkbox input "true"
click at [362, 244] on div "Reason*" at bounding box center [347, 216] width 155 height 59
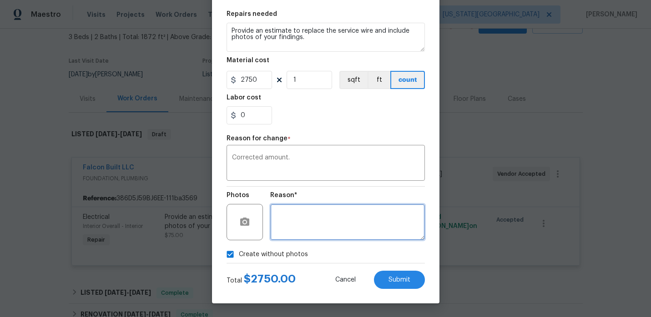
click at [361, 226] on textarea at bounding box center [347, 222] width 155 height 36
type textarea "."
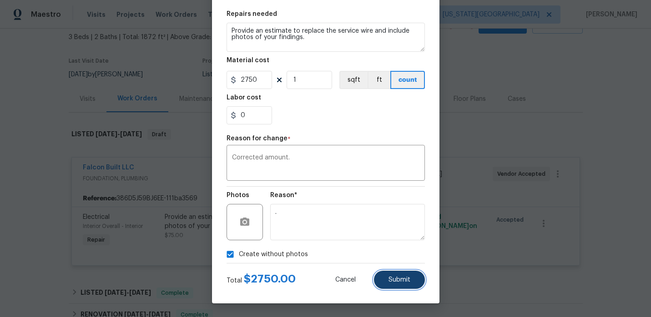
click at [398, 278] on span "Submit" at bounding box center [399, 280] width 22 height 7
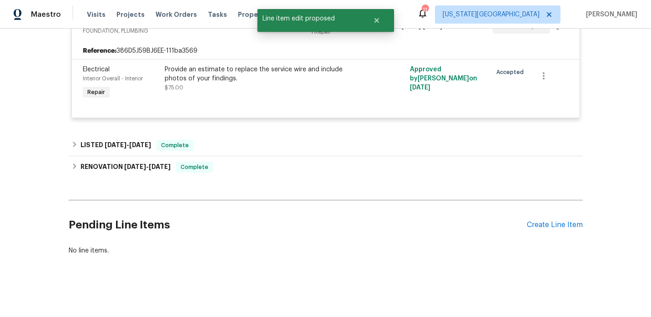
scroll to position [0, 0]
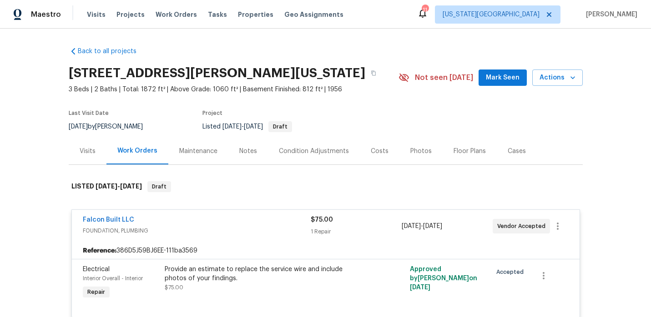
click at [43, 20] on div "Maestro" at bounding box center [30, 14] width 61 height 18
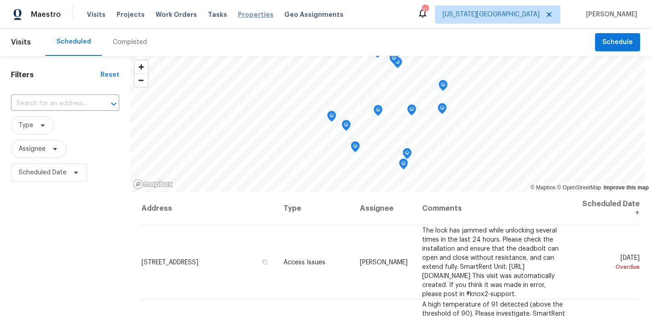
click at [247, 17] on span "Properties" at bounding box center [255, 14] width 35 height 9
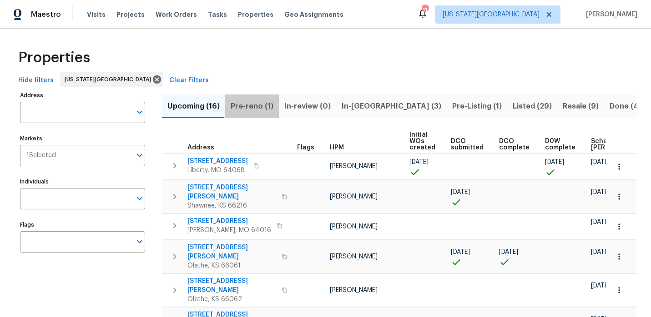
click at [252, 110] on span "Pre-reno (1)" at bounding box center [252, 106] width 43 height 13
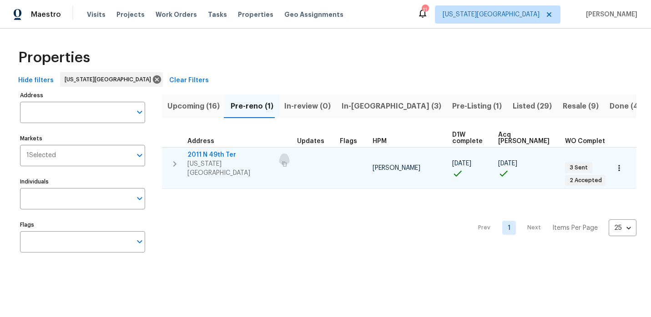
click at [279, 161] on button "button" at bounding box center [284, 164] width 11 height 22
click at [176, 160] on icon "button" at bounding box center [174, 164] width 11 height 11
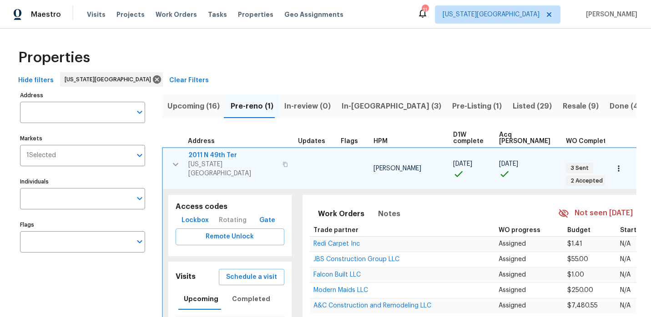
click at [196, 215] on span "Lockbox" at bounding box center [194, 220] width 27 height 11
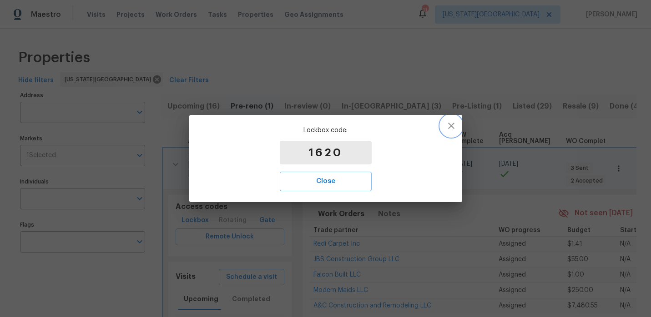
click at [453, 128] on icon "button" at bounding box center [451, 126] width 6 height 6
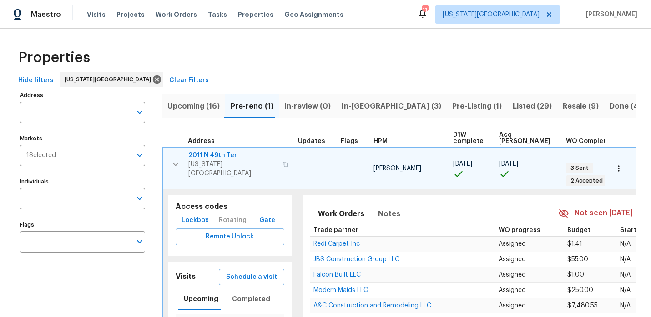
click at [220, 156] on span "2011 N 49th Ter" at bounding box center [232, 155] width 89 height 9
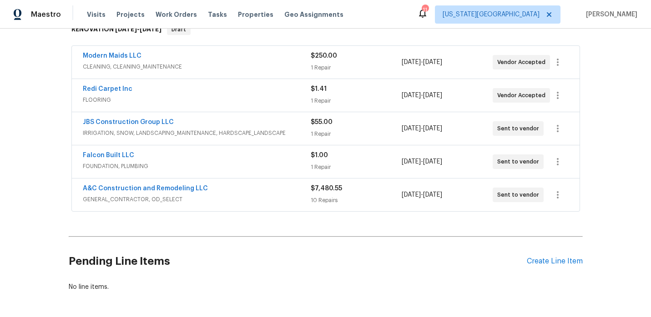
scroll to position [158, 0]
click at [177, 186] on link "A&C Construction and Remodeling LLC" at bounding box center [145, 188] width 125 height 6
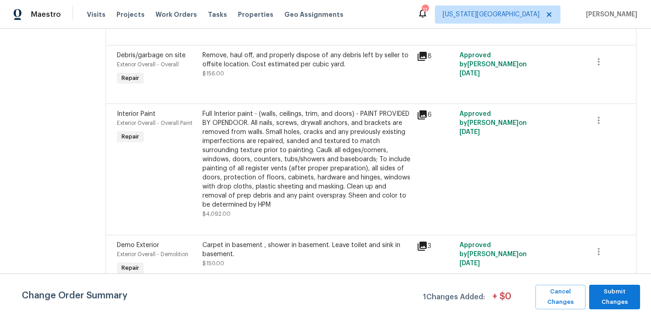
scroll to position [746, 0]
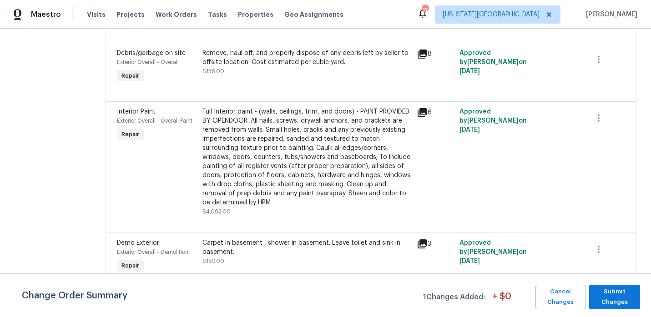
click at [251, 146] on div "Full Interior paint - (walls, ceilings, trim, and doors) - PAINT PROVIDED BY OP…" at bounding box center [306, 157] width 208 height 100
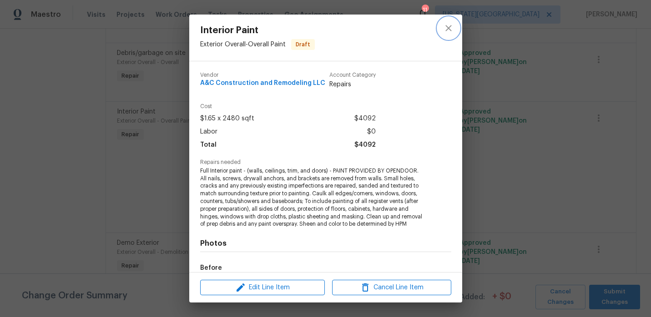
click at [449, 27] on icon "close" at bounding box center [448, 28] width 6 height 6
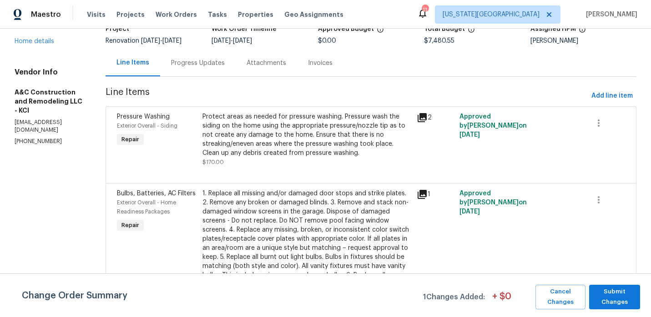
scroll to position [0, 0]
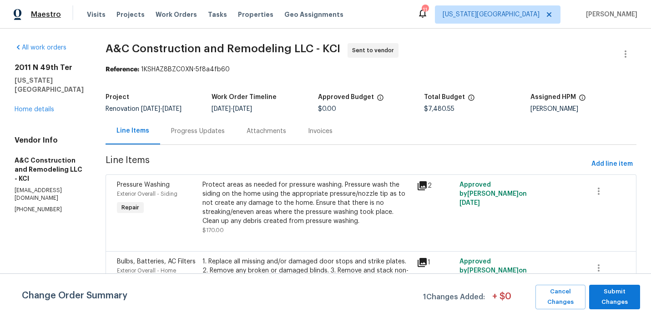
click at [55, 17] on span "Maestro" at bounding box center [46, 14] width 30 height 9
